Goal: Go to known website: Access a specific website the user already knows

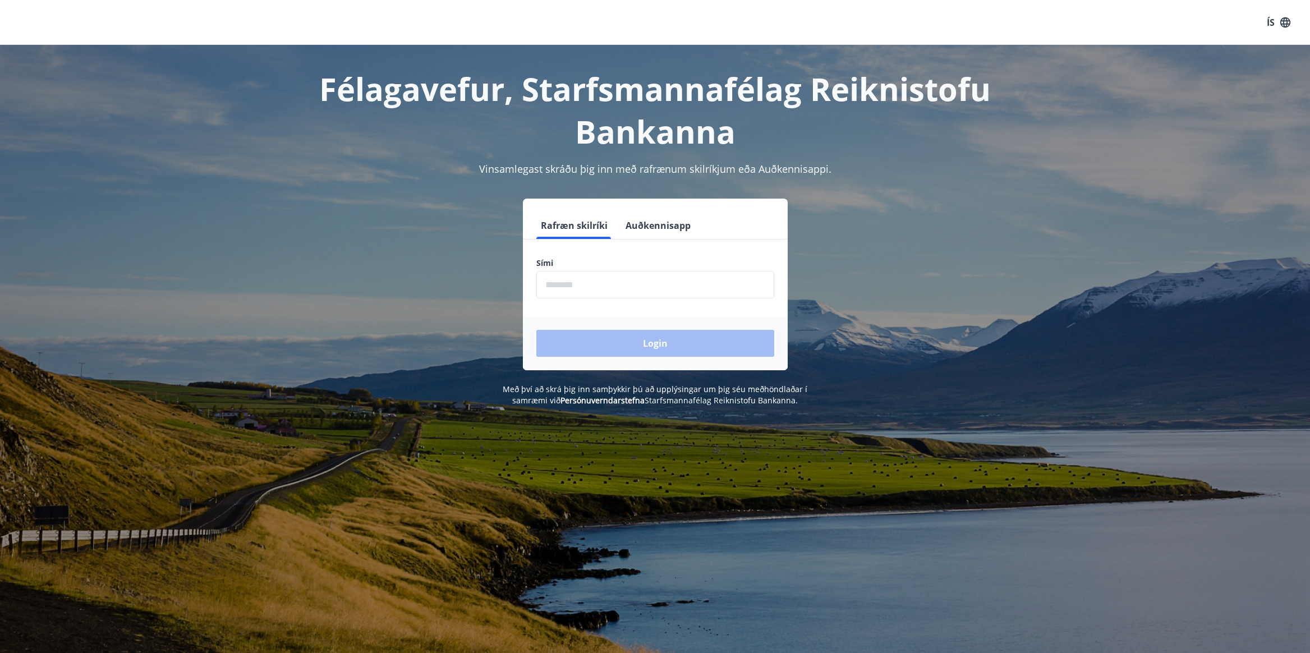
click at [582, 282] on input "phone" at bounding box center [655, 284] width 238 height 27
type input "********"
click at [635, 335] on button "Login" at bounding box center [655, 343] width 238 height 27
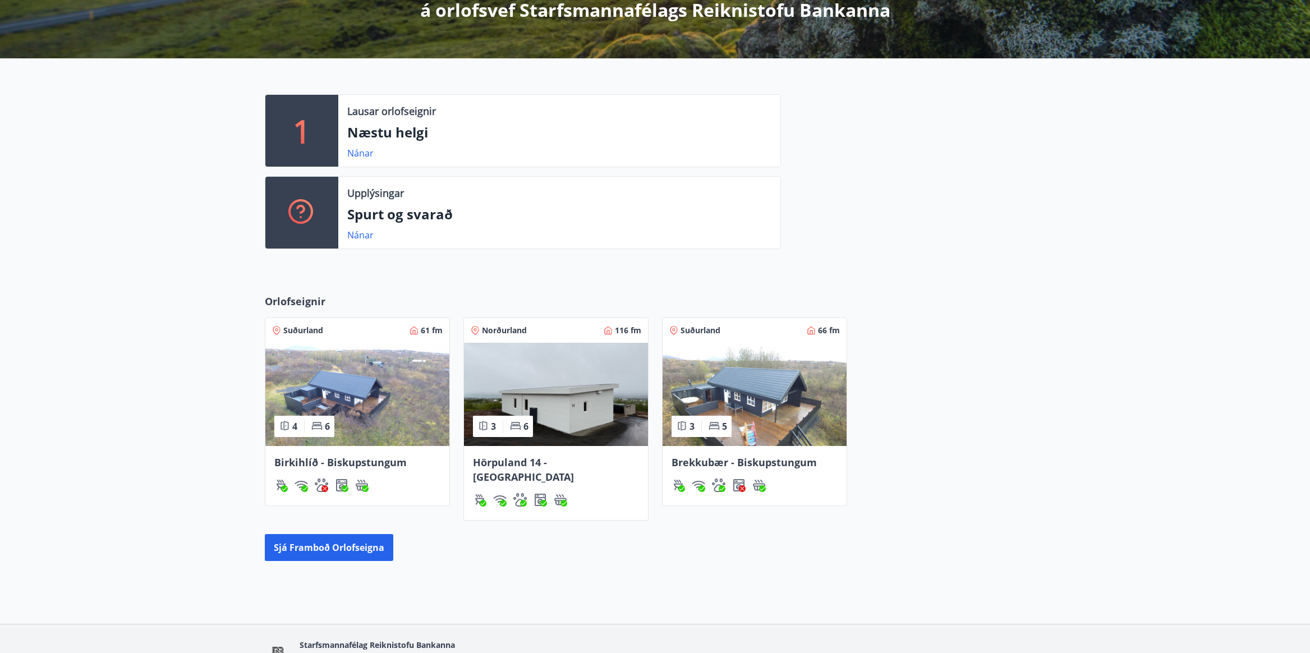
scroll to position [224, 0]
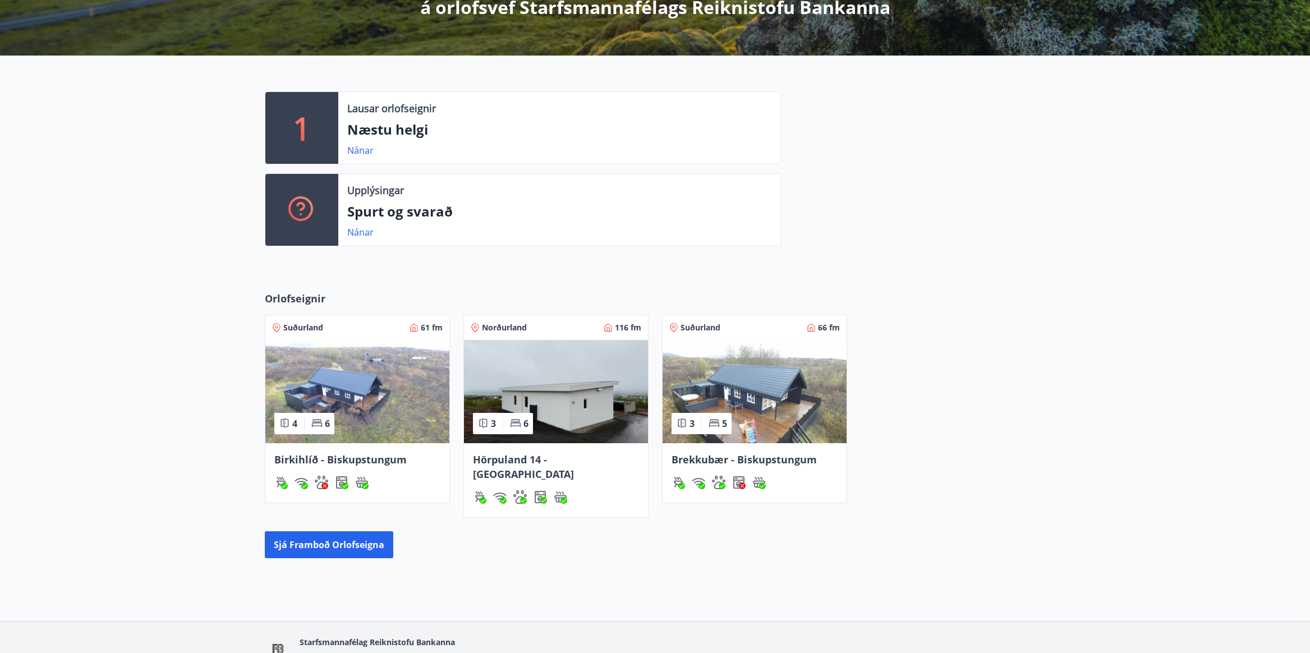
click at [756, 381] on img at bounding box center [755, 391] width 184 height 103
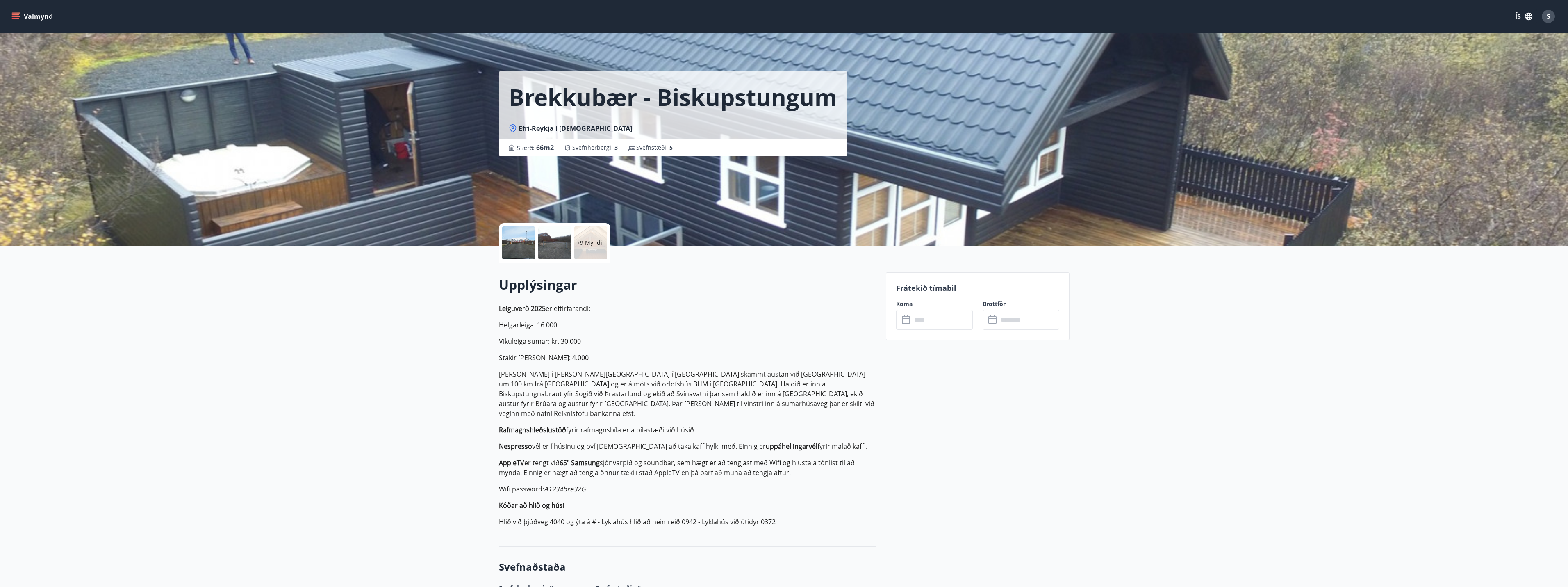
drag, startPoint x: 442, startPoint y: 249, endPoint x: 525, endPoint y: 116, distance: 156.8
click at [547, 242] on div at bounding box center [555, 243] width 33 height 33
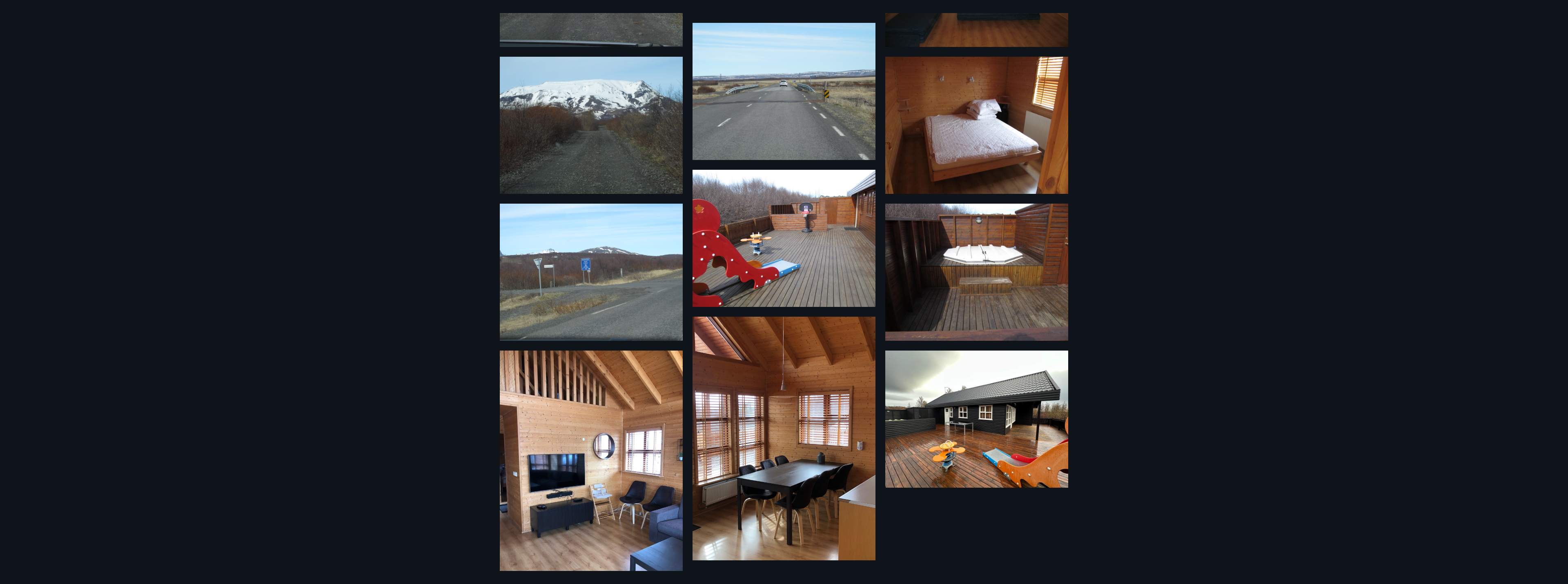
scroll to position [308, 0]
